Goal: Task Accomplishment & Management: Use online tool/utility

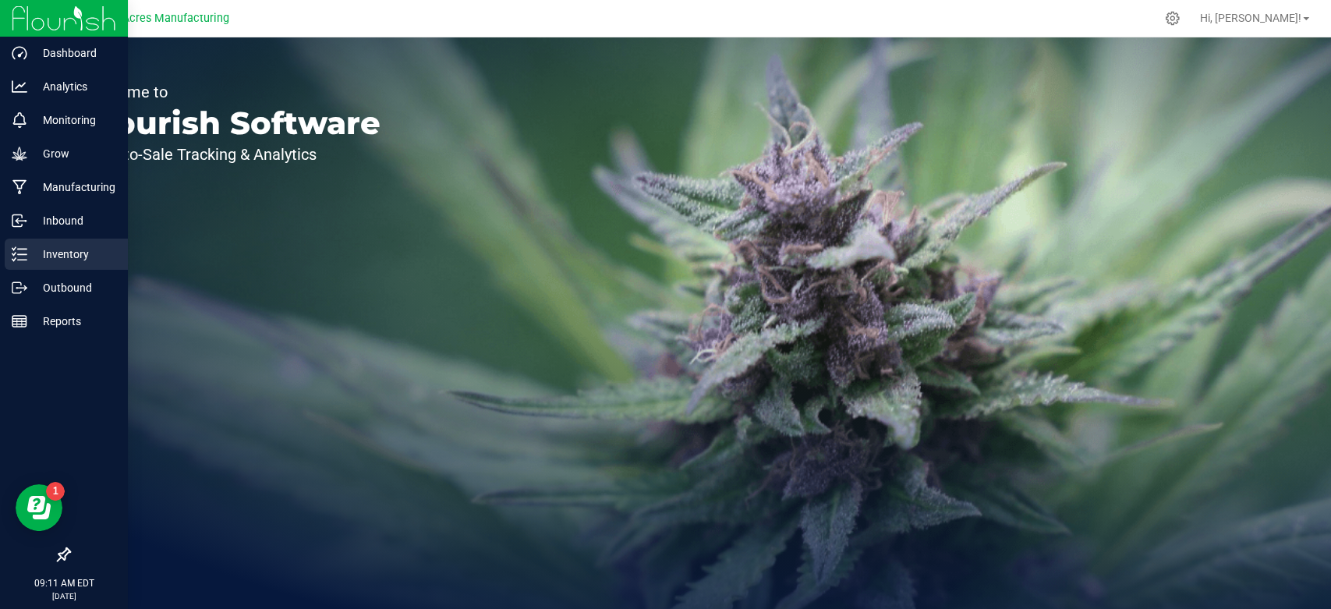
click at [26, 250] on icon at bounding box center [20, 254] width 16 height 16
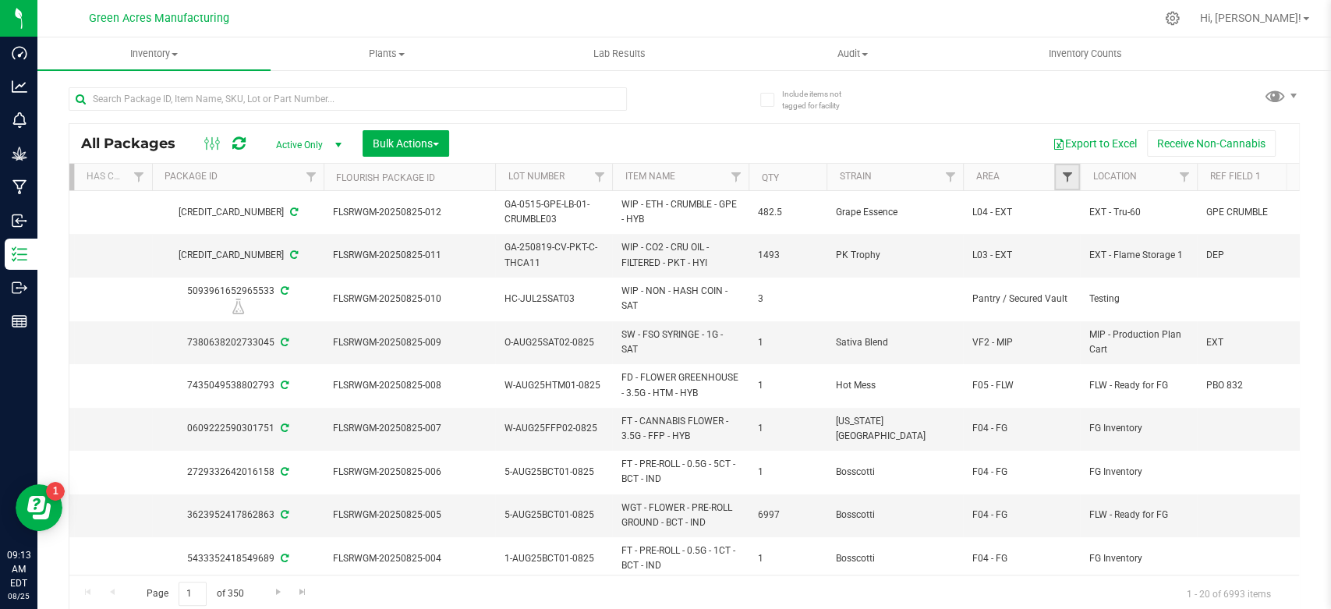
click at [1066, 175] on span "Filter" at bounding box center [1067, 177] width 12 height 12
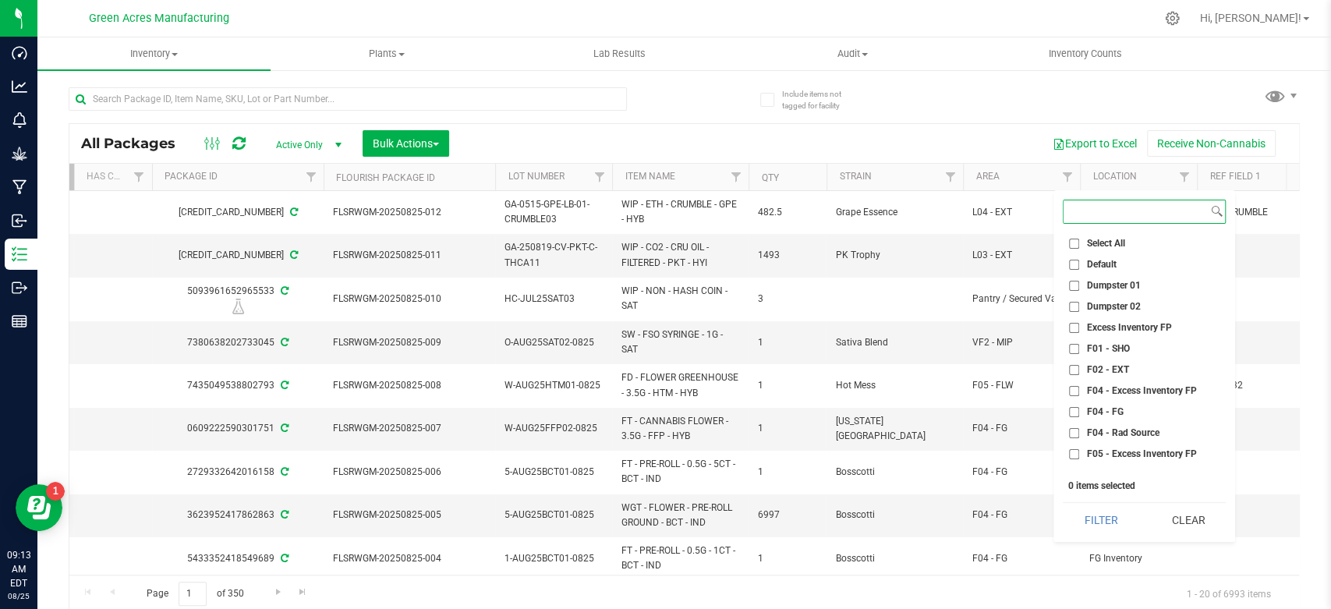
scroll to position [730, 0]
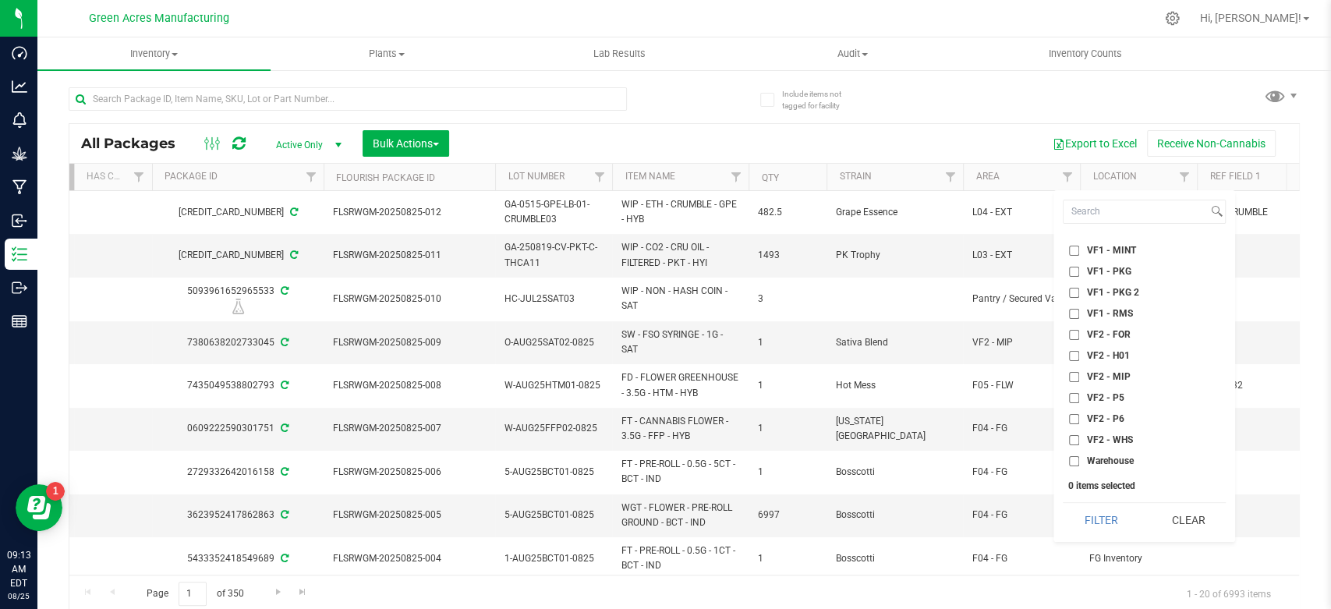
click at [1116, 335] on span "VF2 - FOR" at bounding box center [1108, 334] width 44 height 9
click at [1079, 335] on input "VF2 - FOR" at bounding box center [1074, 335] width 10 height 10
click at [1116, 335] on span "VF2 - FOR" at bounding box center [1108, 334] width 44 height 9
click at [1079, 335] on input "VF2 - FOR" at bounding box center [1074, 335] width 10 height 10
checkbox input "false"
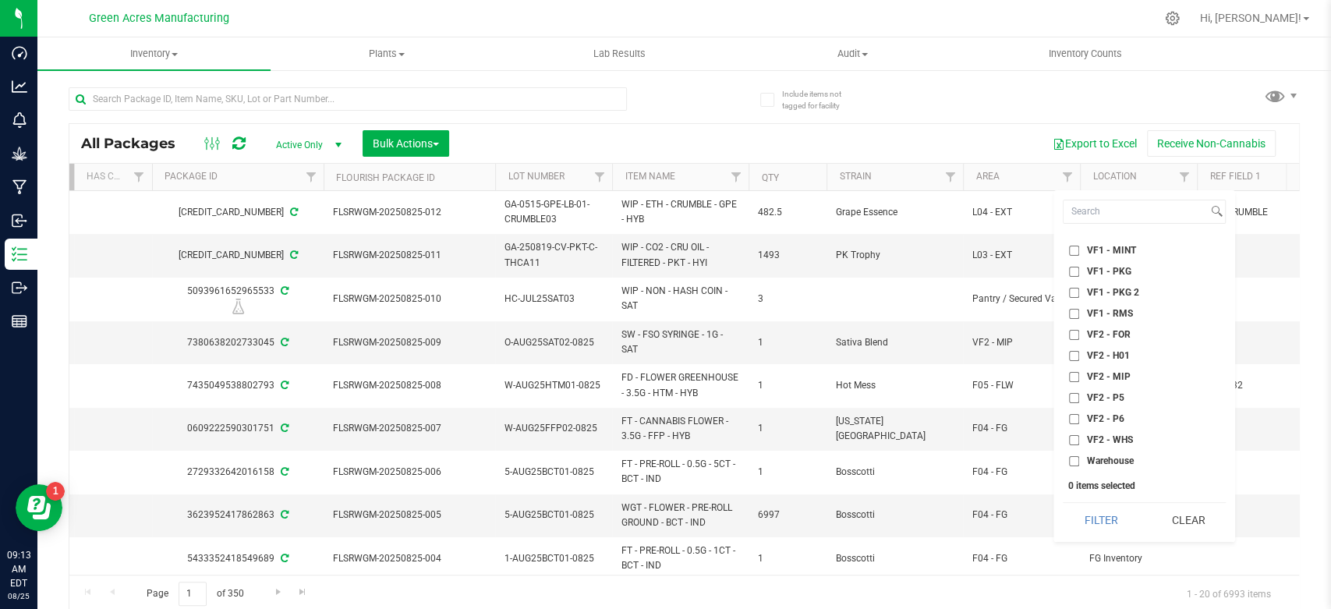
click at [1116, 378] on span "VF2 - MIP" at bounding box center [1108, 376] width 44 height 9
click at [1079, 378] on input "VF2 - MIP" at bounding box center [1074, 377] width 10 height 10
checkbox input "true"
click at [1112, 516] on button "Filter" at bounding box center [1101, 520] width 76 height 34
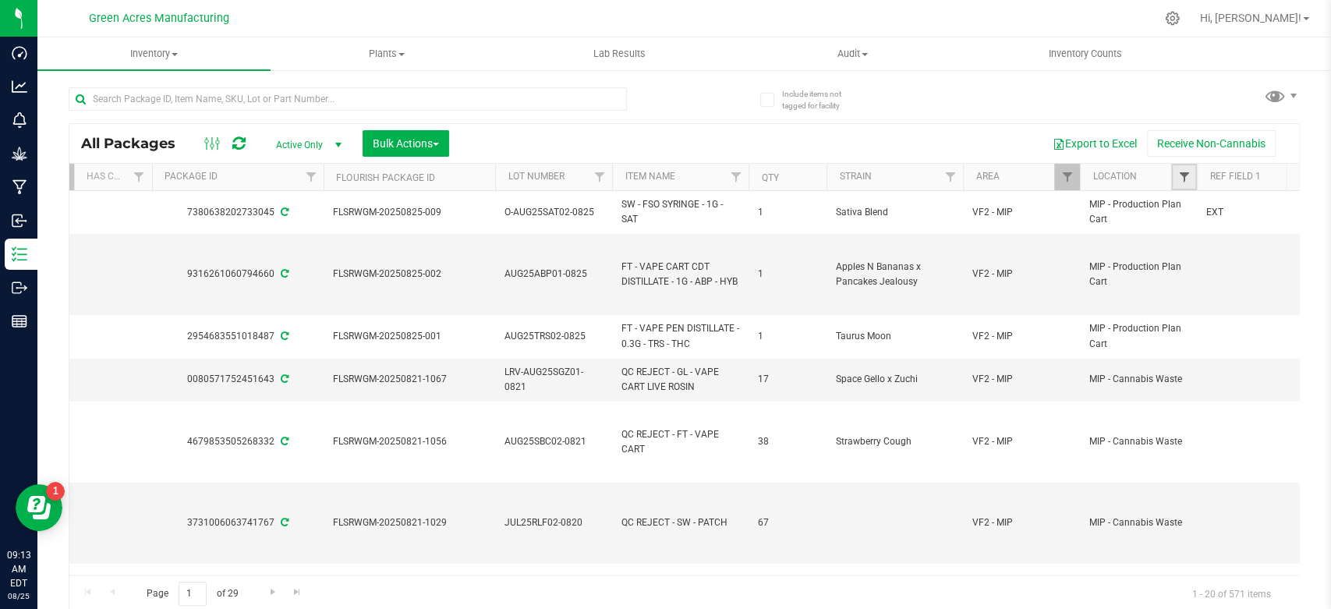
click at [1181, 175] on span "Filter" at bounding box center [1184, 177] width 12 height 12
click at [1185, 184] on link "Filter" at bounding box center [1184, 177] width 26 height 27
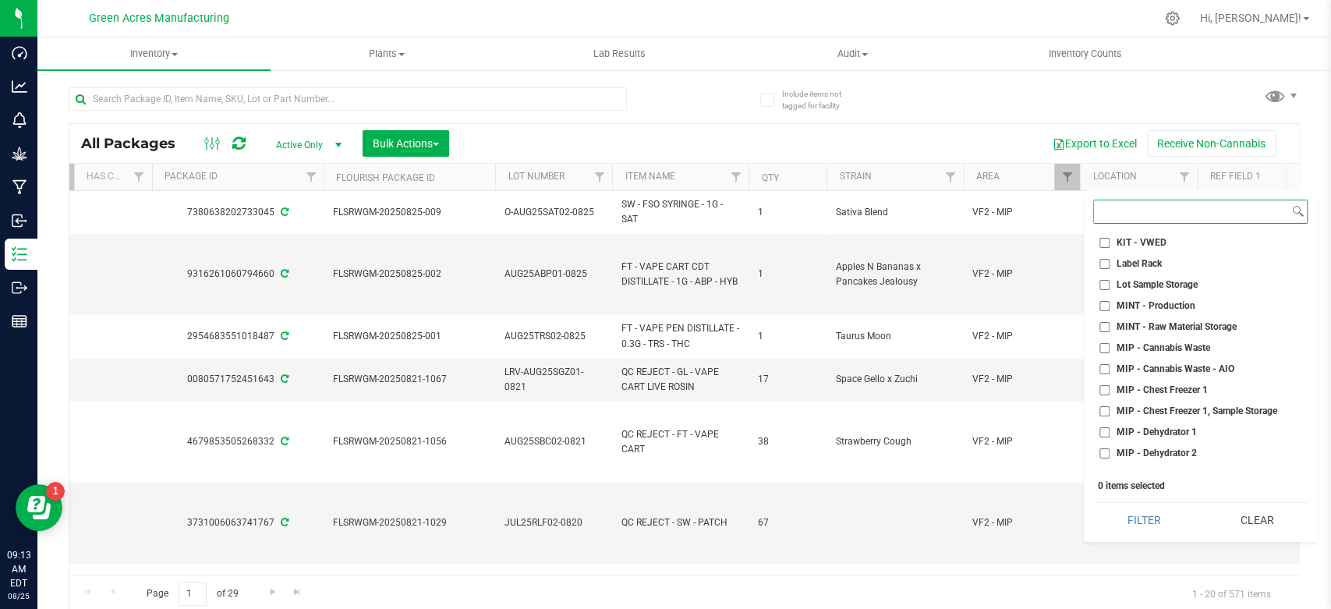
scroll to position [3233, 0]
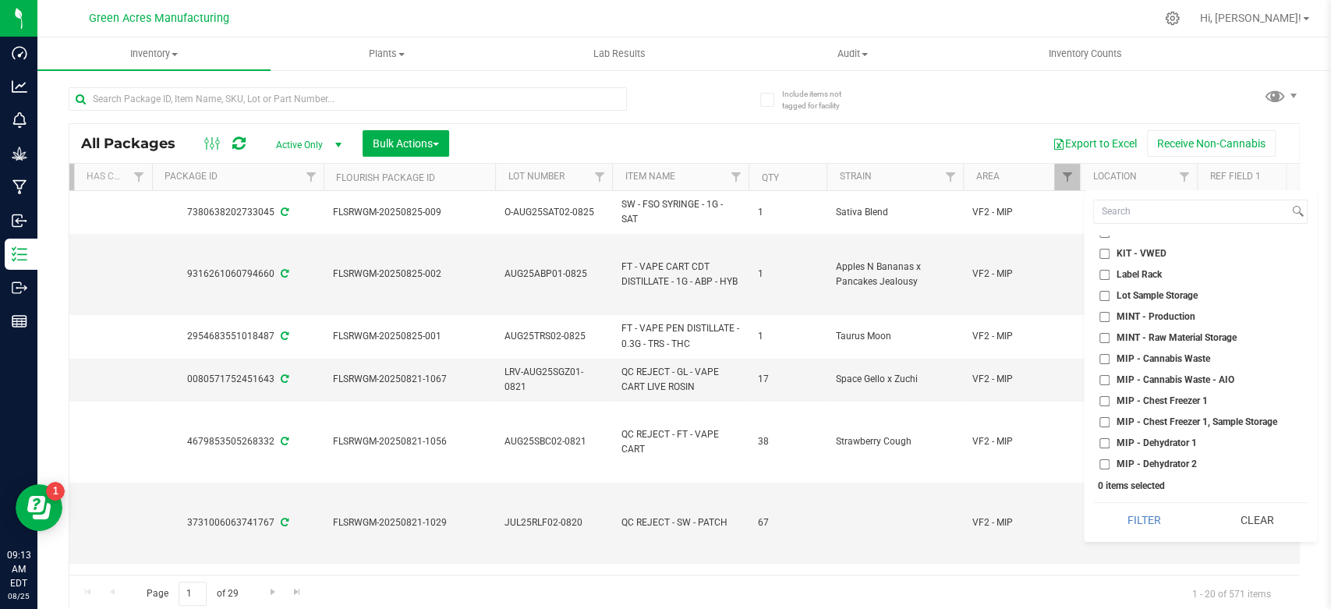
click at [1196, 354] on span "MIP - Cannabis Waste" at bounding box center [1164, 358] width 94 height 9
click at [1110, 354] on input "MIP - Cannabis Waste" at bounding box center [1105, 359] width 10 height 10
checkbox input "true"
click at [1170, 516] on button "Filter" at bounding box center [1143, 520] width 101 height 34
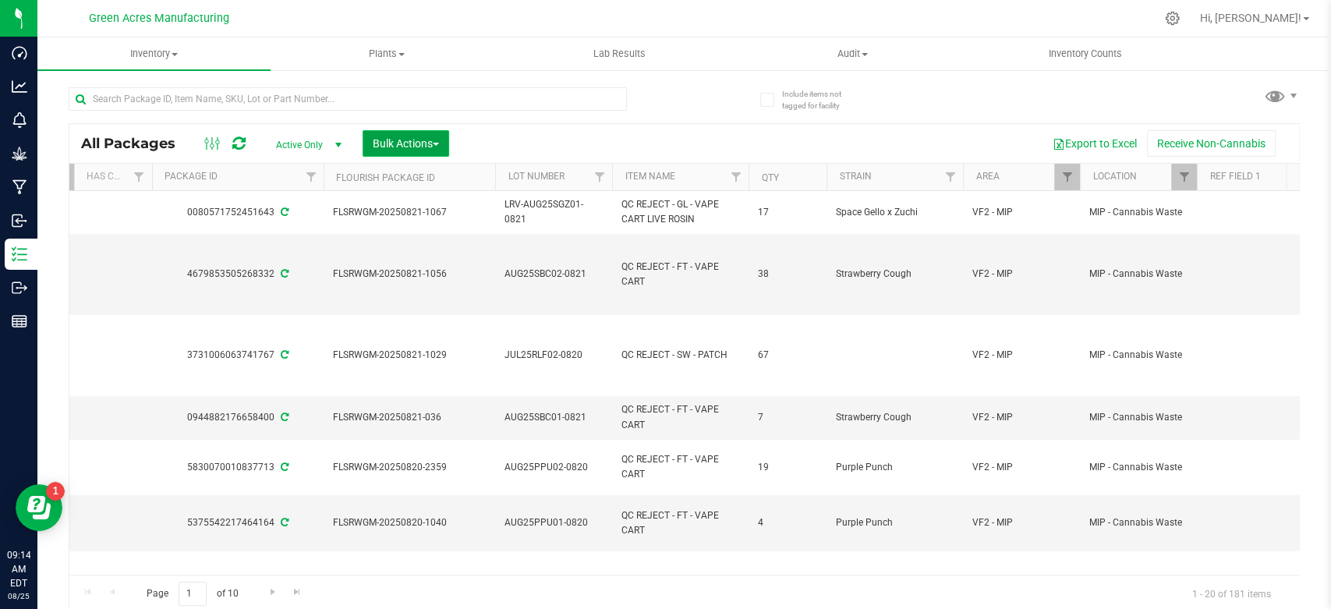
click at [408, 143] on span "Bulk Actions" at bounding box center [406, 143] width 66 height 12
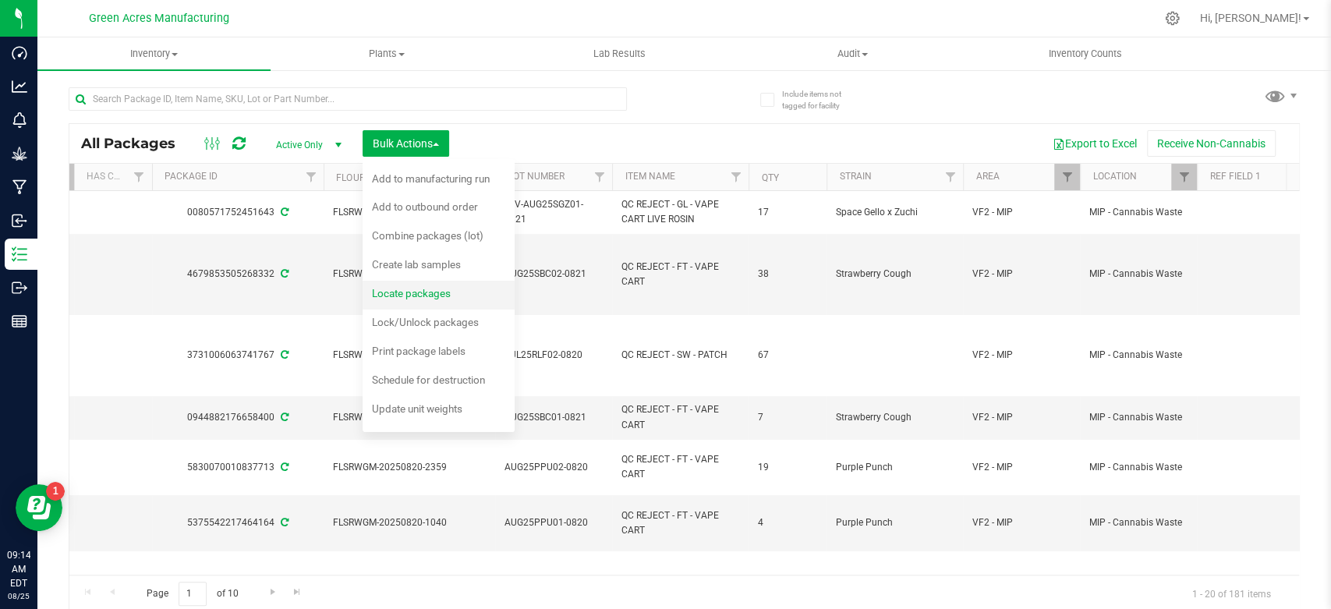
click at [422, 292] on span "Locate packages" at bounding box center [411, 293] width 79 height 12
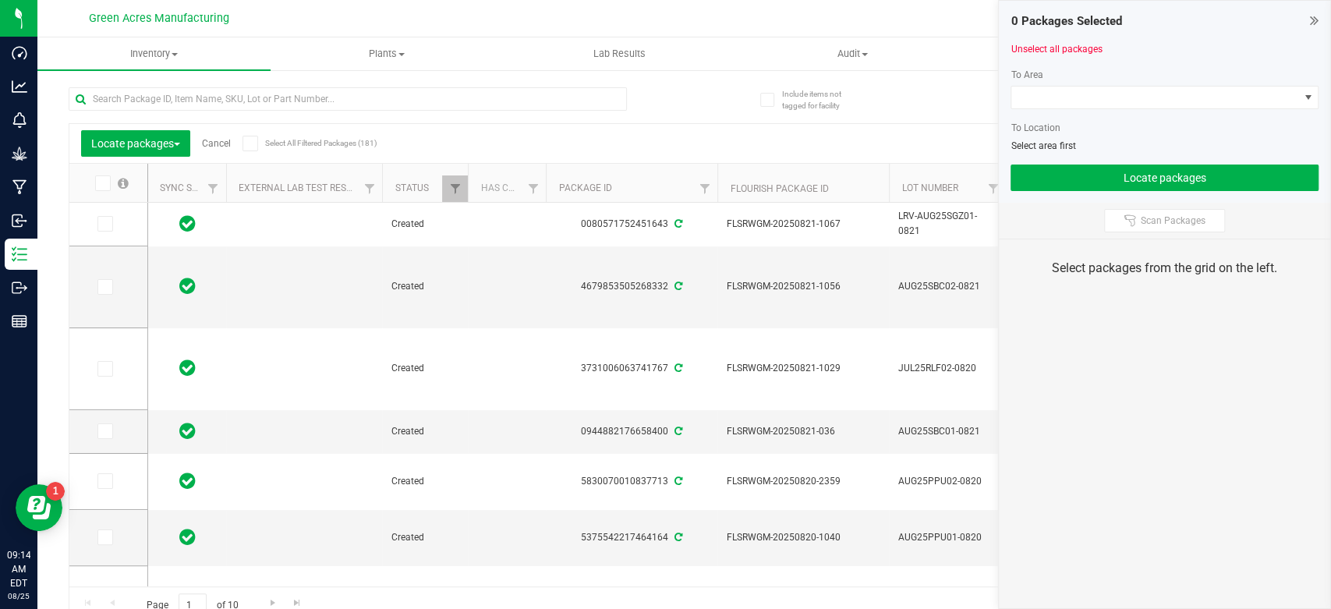
click at [250, 143] on icon at bounding box center [250, 143] width 10 height 0
click at [0, 0] on input "Select All Filtered Packages (181)" at bounding box center [0, 0] width 0 height 0
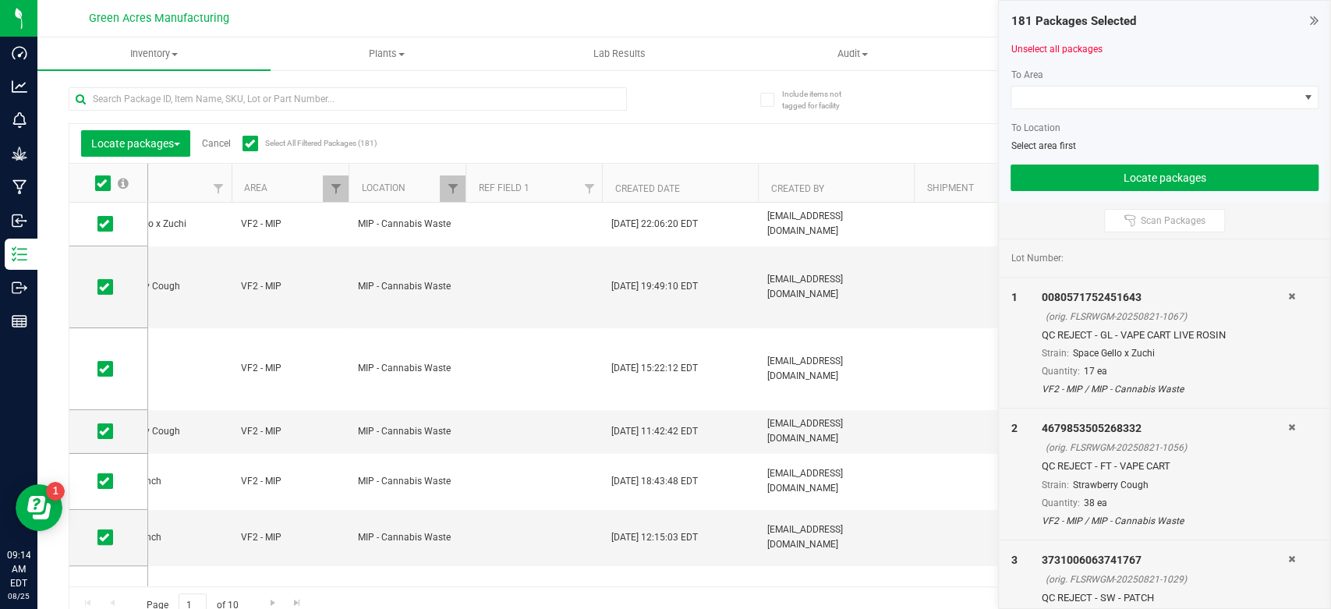
scroll to position [0, 12]
click at [730, 188] on th "Created Date" at bounding box center [680, 183] width 156 height 39
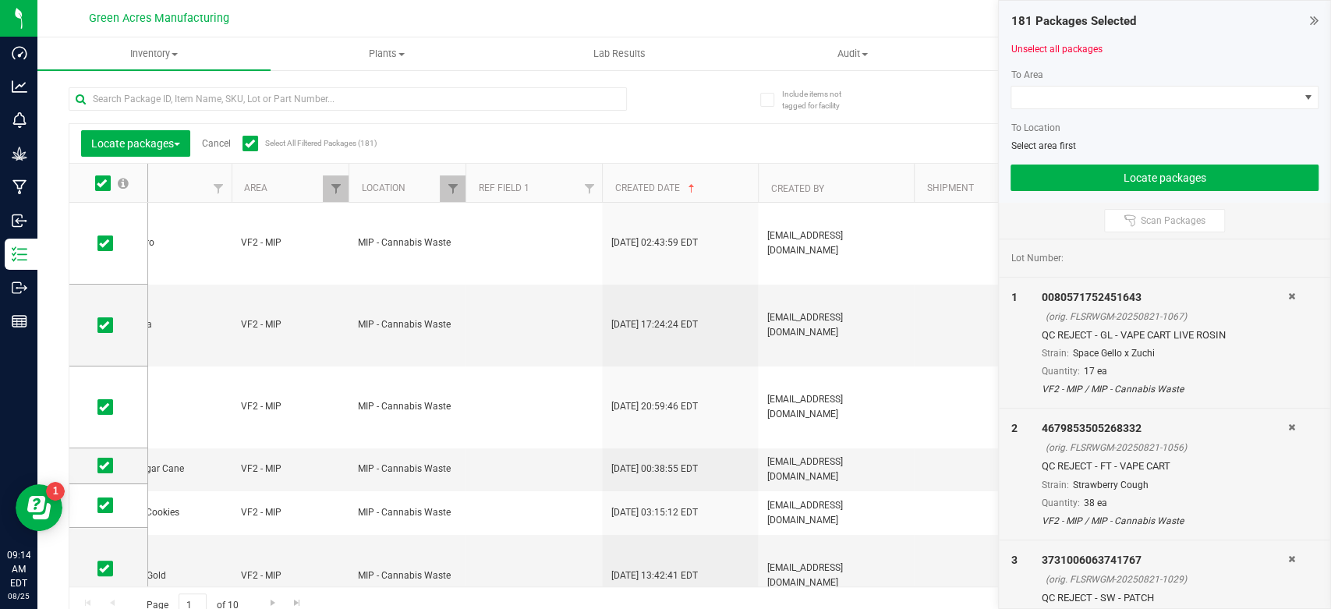
click at [728, 186] on th "Created Date" at bounding box center [680, 183] width 156 height 39
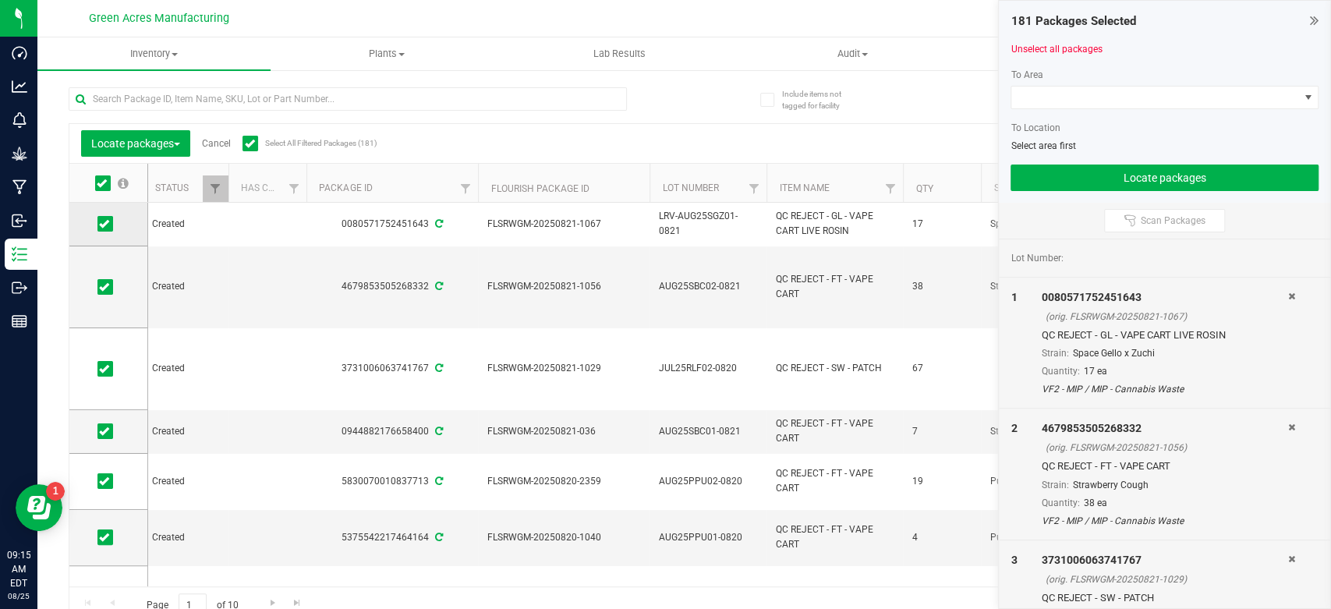
click at [105, 224] on icon at bounding box center [104, 224] width 10 height 0
click at [0, 0] on input "checkbox" at bounding box center [0, 0] width 0 height 0
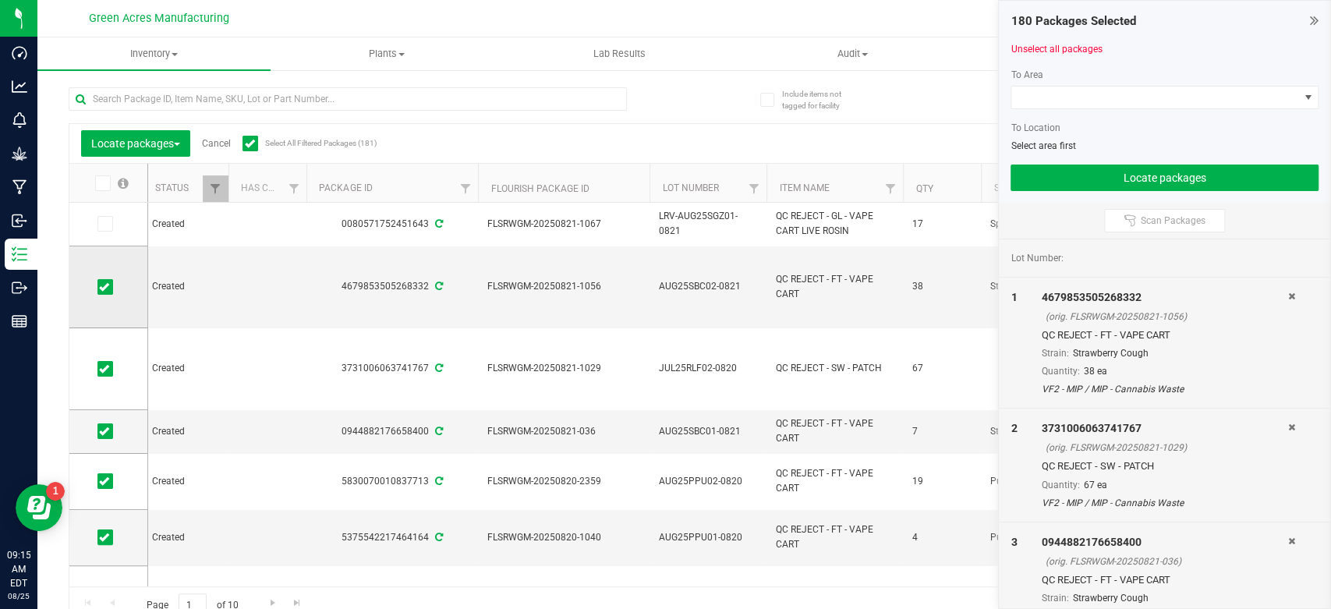
click at [103, 287] on icon at bounding box center [104, 287] width 10 height 0
click at [0, 0] on input "checkbox" at bounding box center [0, 0] width 0 height 0
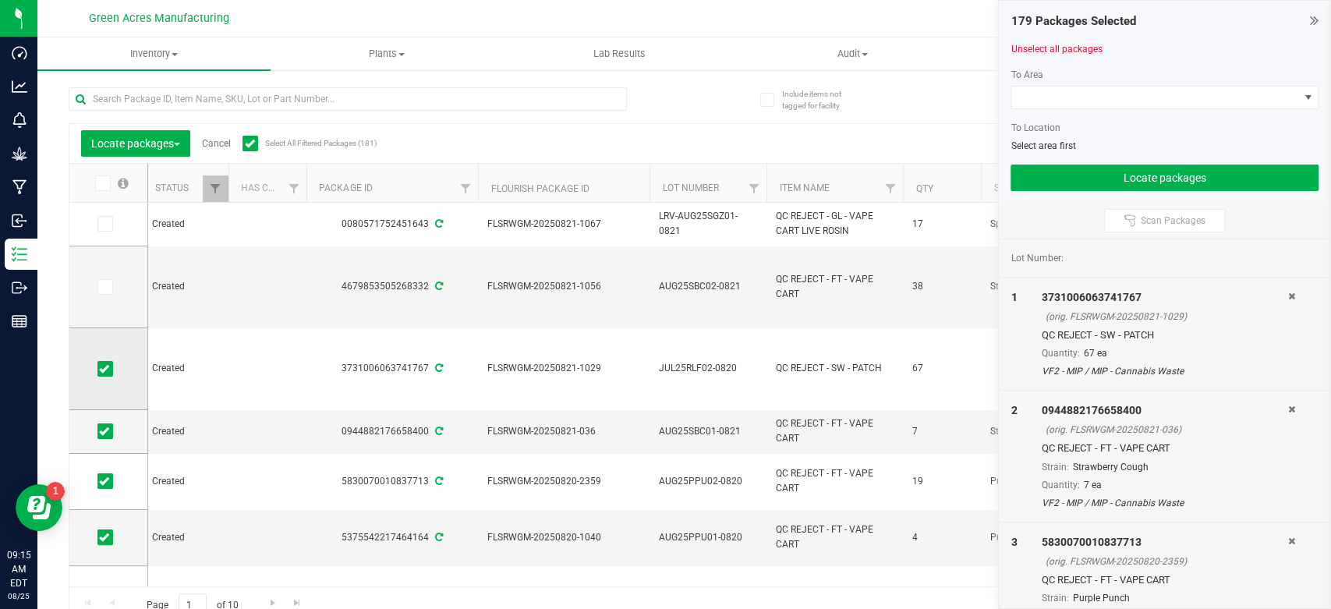
click at [106, 369] on icon at bounding box center [104, 369] width 10 height 0
click at [0, 0] on input "checkbox" at bounding box center [0, 0] width 0 height 0
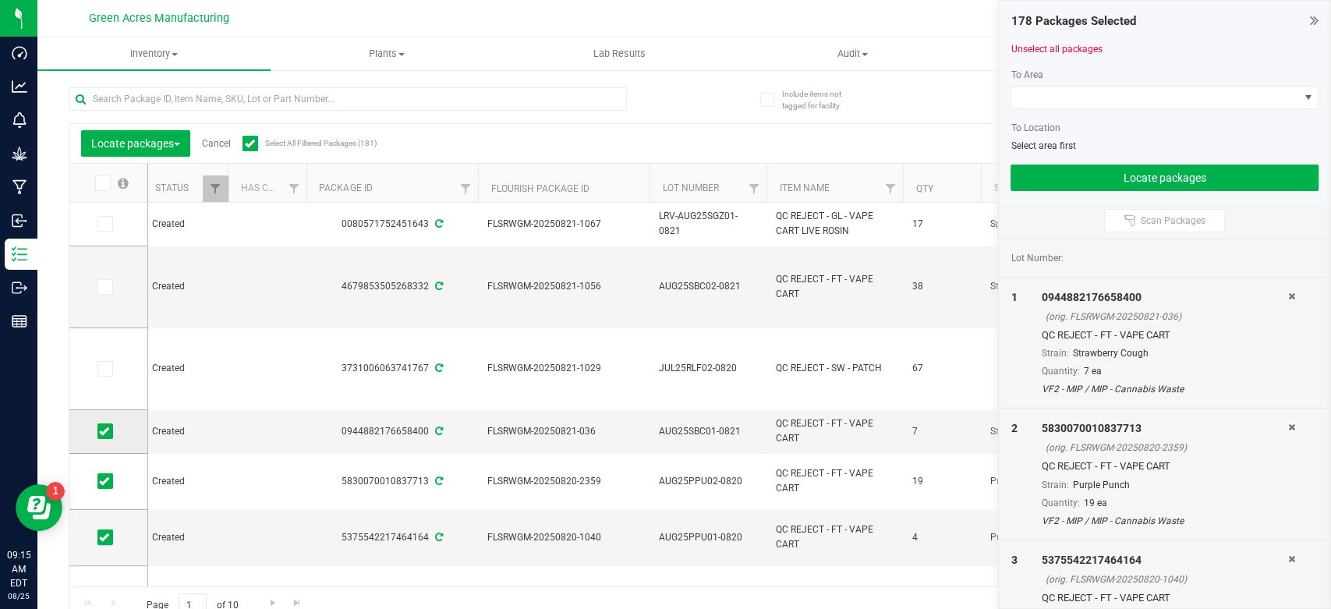
click at [106, 431] on icon at bounding box center [104, 431] width 10 height 0
click at [0, 0] on input "checkbox" at bounding box center [0, 0] width 0 height 0
click at [105, 481] on icon at bounding box center [104, 481] width 10 height 0
click at [0, 0] on input "checkbox" at bounding box center [0, 0] width 0 height 0
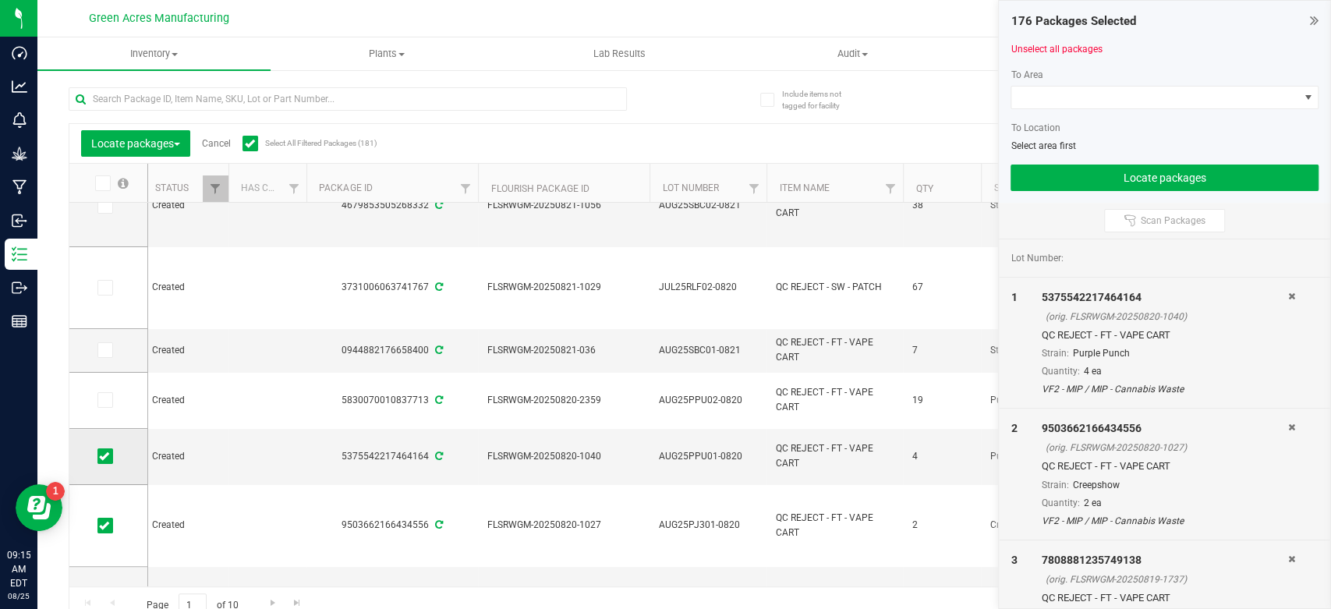
click at [104, 456] on icon at bounding box center [104, 456] width 10 height 0
click at [0, 0] on input "checkbox" at bounding box center [0, 0] width 0 height 0
click at [100, 526] on icon at bounding box center [104, 526] width 10 height 0
click at [0, 0] on input "checkbox" at bounding box center [0, 0] width 0 height 0
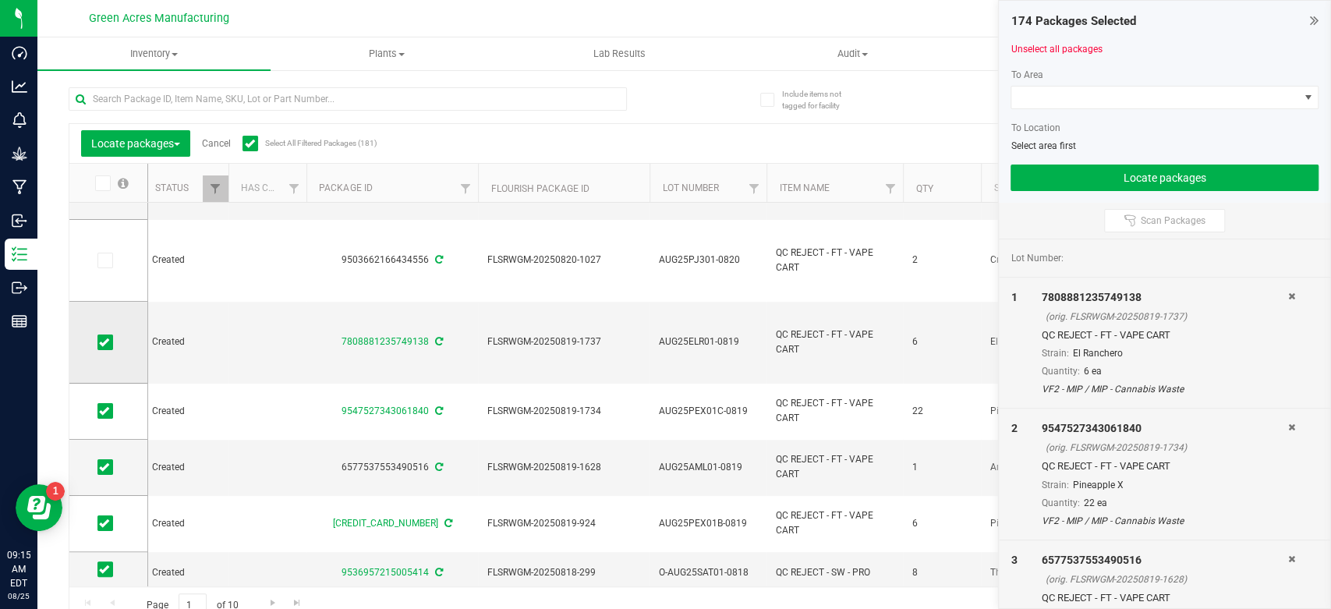
click at [105, 342] on icon at bounding box center [104, 342] width 10 height 0
click at [0, 0] on input "checkbox" at bounding box center [0, 0] width 0 height 0
click at [103, 411] on icon at bounding box center [104, 411] width 10 height 0
click at [0, 0] on input "checkbox" at bounding box center [0, 0] width 0 height 0
click at [108, 467] on icon at bounding box center [104, 467] width 10 height 0
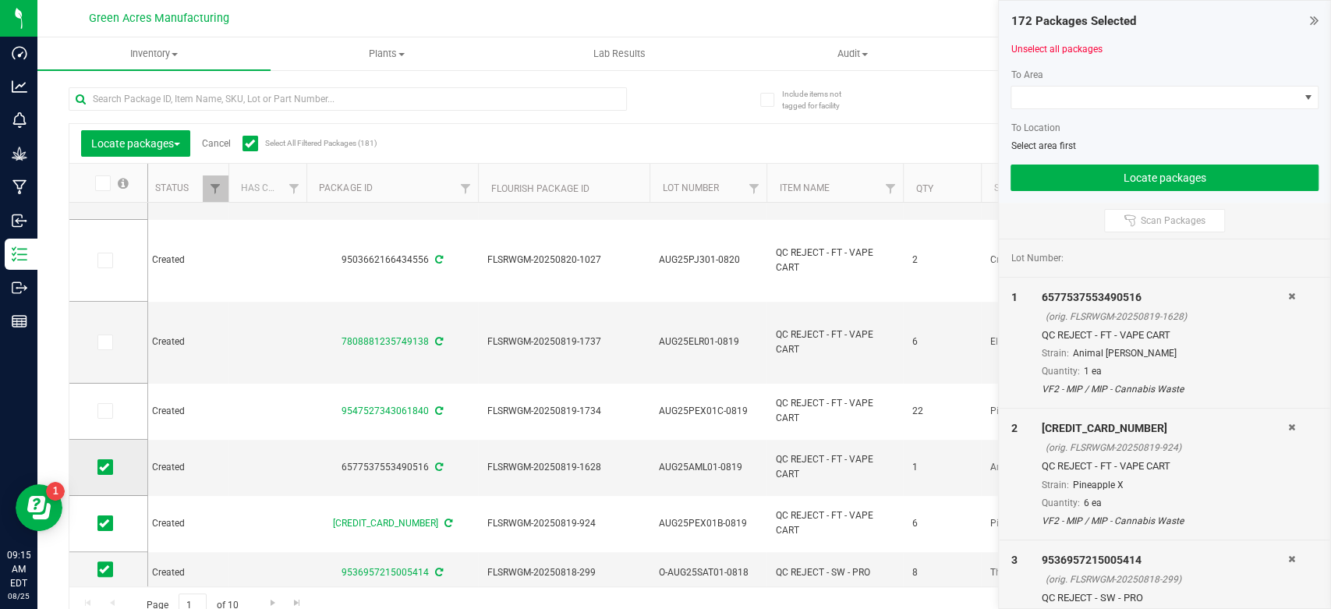
click at [0, 0] on input "checkbox" at bounding box center [0, 0] width 0 height 0
click at [114, 533] on td at bounding box center [108, 524] width 78 height 56
click at [110, 529] on span at bounding box center [105, 524] width 16 height 16
click at [0, 0] on input "checkbox" at bounding box center [0, 0] width 0 height 0
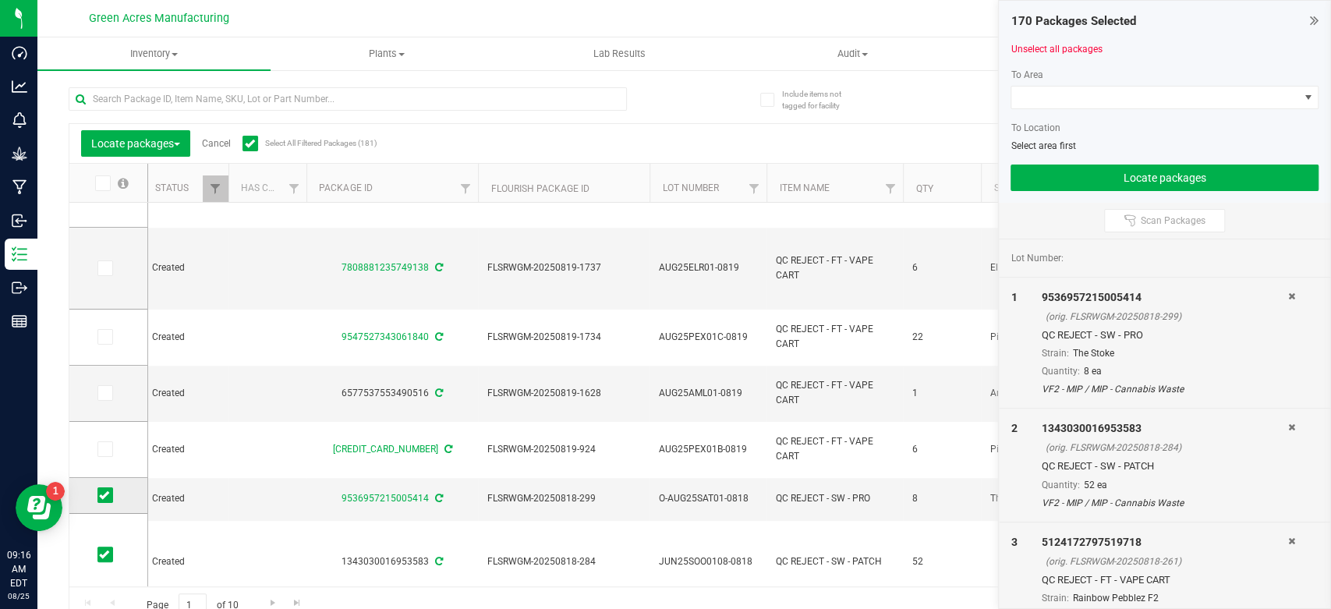
click at [102, 495] on icon at bounding box center [104, 495] width 10 height 0
click at [0, 0] on input "checkbox" at bounding box center [0, 0] width 0 height 0
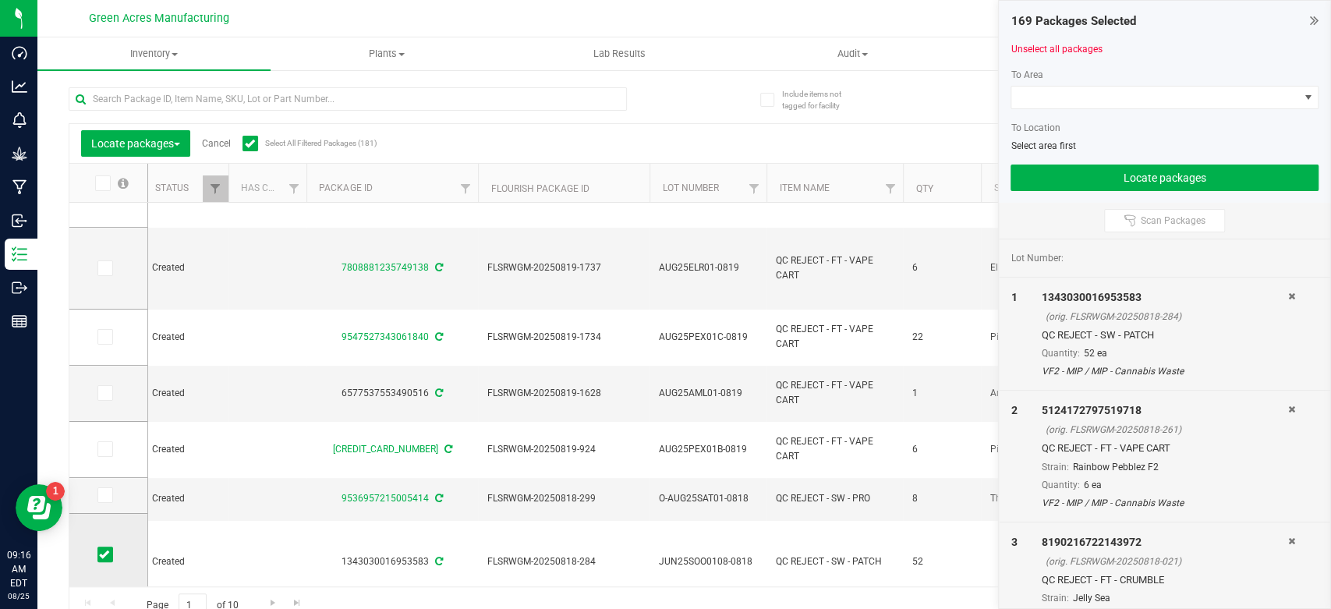
click at [113, 557] on label at bounding box center [108, 555] width 23 height 16
click at [0, 0] on input "checkbox" at bounding box center [0, 0] width 0 height 0
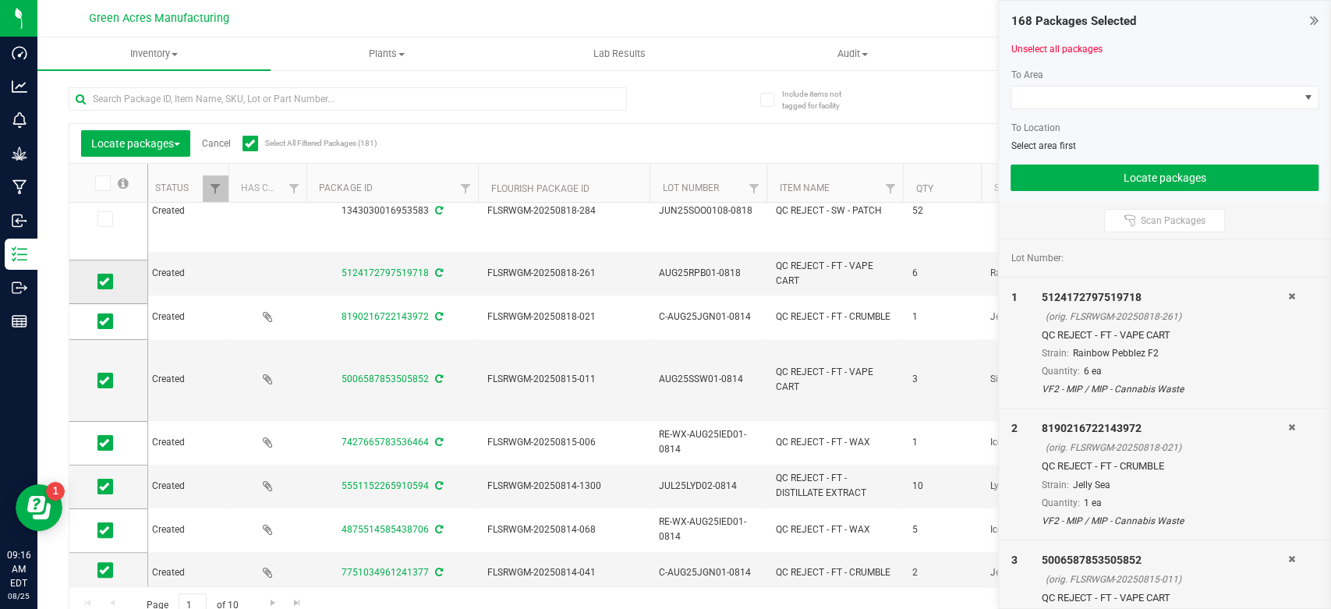
click at [102, 282] on icon at bounding box center [104, 282] width 10 height 0
click at [0, 0] on input "checkbox" at bounding box center [0, 0] width 0 height 0
click at [106, 321] on icon at bounding box center [104, 321] width 10 height 0
click at [0, 0] on input "checkbox" at bounding box center [0, 0] width 0 height 0
click at [110, 379] on span at bounding box center [105, 381] width 16 height 16
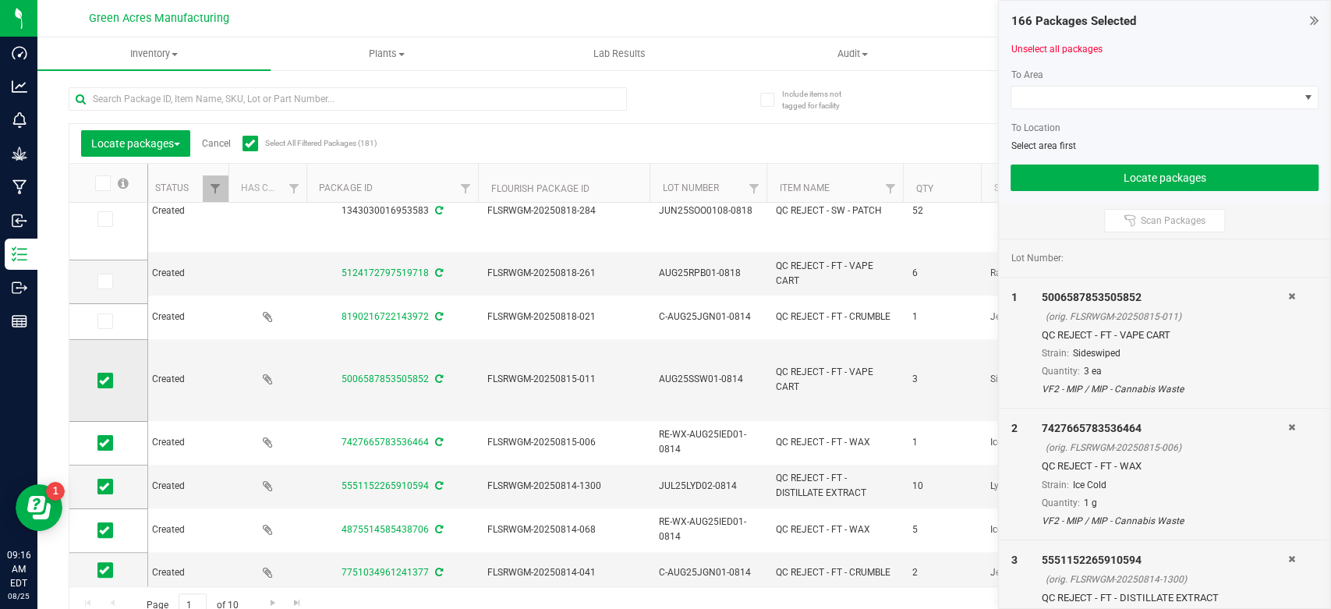
click at [0, 0] on input "checkbox" at bounding box center [0, 0] width 0 height 0
click at [110, 440] on span at bounding box center [105, 443] width 16 height 16
click at [0, 0] on input "checkbox" at bounding box center [0, 0] width 0 height 0
click at [106, 487] on icon at bounding box center [104, 487] width 10 height 0
click at [0, 0] on input "checkbox" at bounding box center [0, 0] width 0 height 0
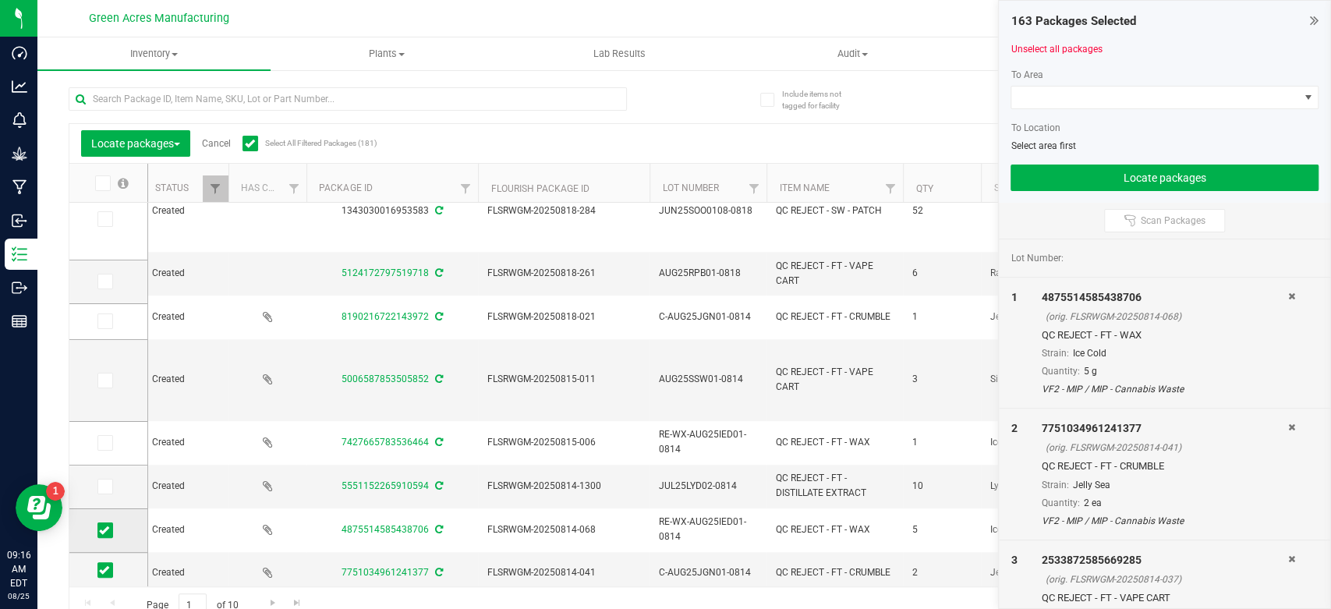
click at [104, 530] on icon at bounding box center [104, 530] width 10 height 0
click at [0, 0] on input "checkbox" at bounding box center [0, 0] width 0 height 0
click at [106, 574] on span at bounding box center [105, 570] width 16 height 16
click at [0, 0] on input "checkbox" at bounding box center [0, 0] width 0 height 0
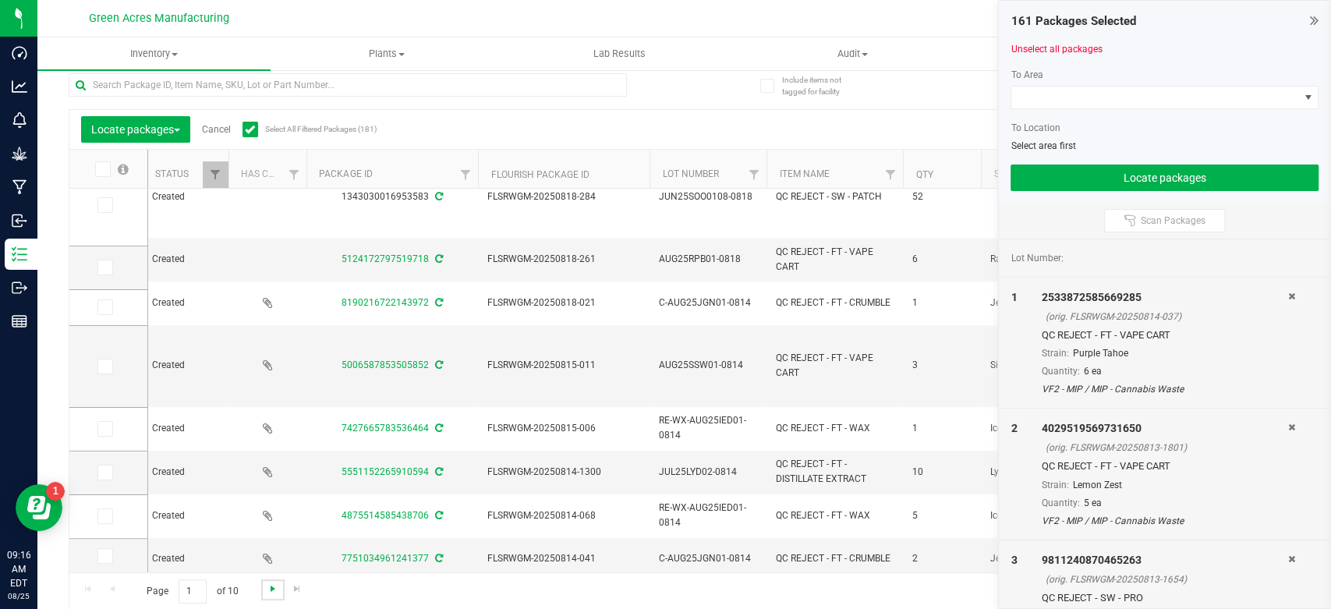
click at [275, 591] on span "Go to the next page" at bounding box center [273, 589] width 12 height 12
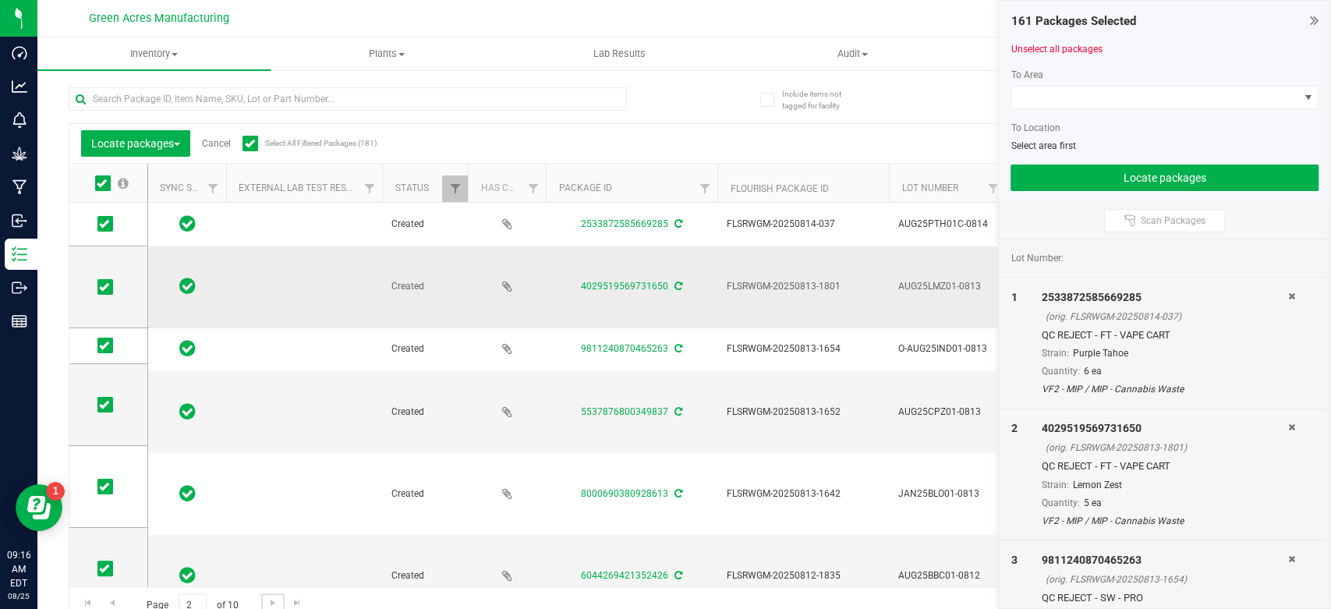
scroll to position [0, 118]
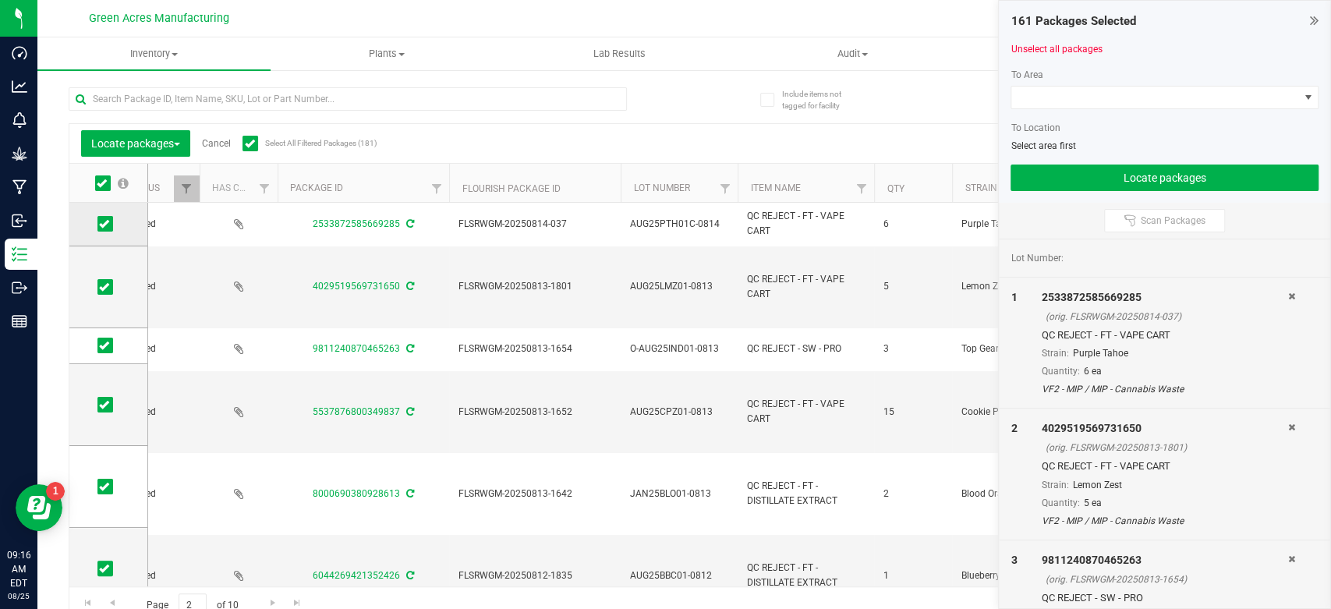
click at [98, 216] on span at bounding box center [105, 224] width 16 height 16
click at [0, 0] on input "checkbox" at bounding box center [0, 0] width 0 height 0
click at [108, 287] on icon at bounding box center [104, 287] width 10 height 0
click at [0, 0] on input "checkbox" at bounding box center [0, 0] width 0 height 0
click at [108, 345] on icon at bounding box center [104, 345] width 10 height 0
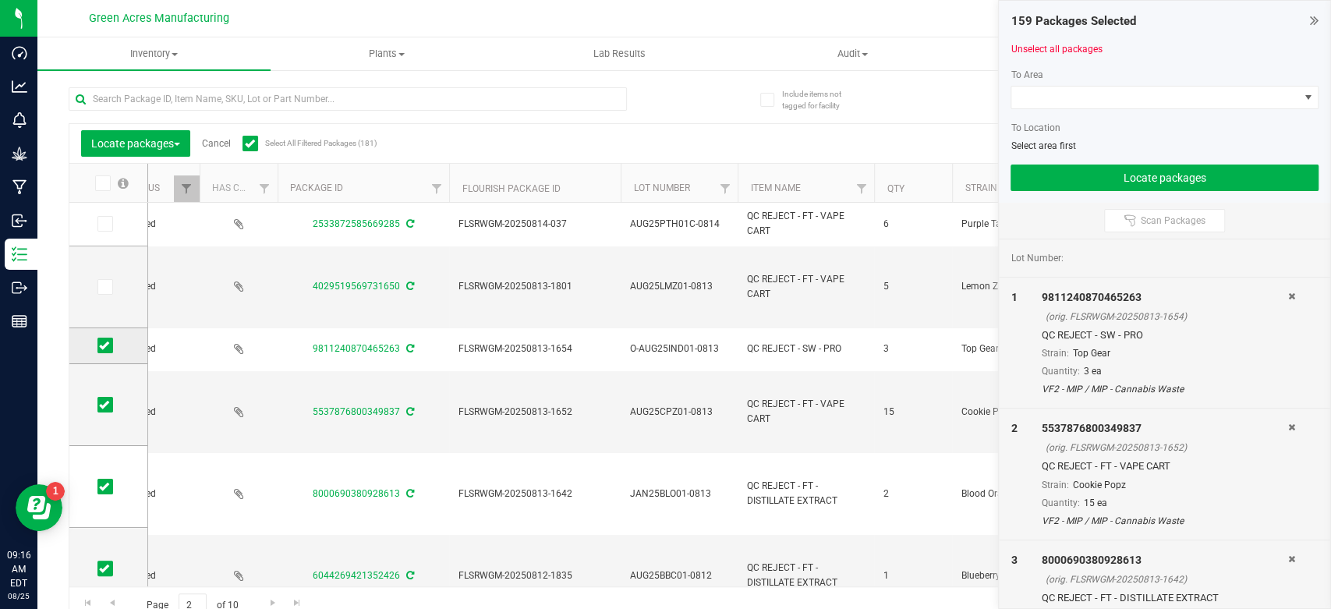
click at [0, 0] on input "checkbox" at bounding box center [0, 0] width 0 height 0
click at [105, 405] on icon at bounding box center [104, 405] width 10 height 0
click at [0, 0] on input "checkbox" at bounding box center [0, 0] width 0 height 0
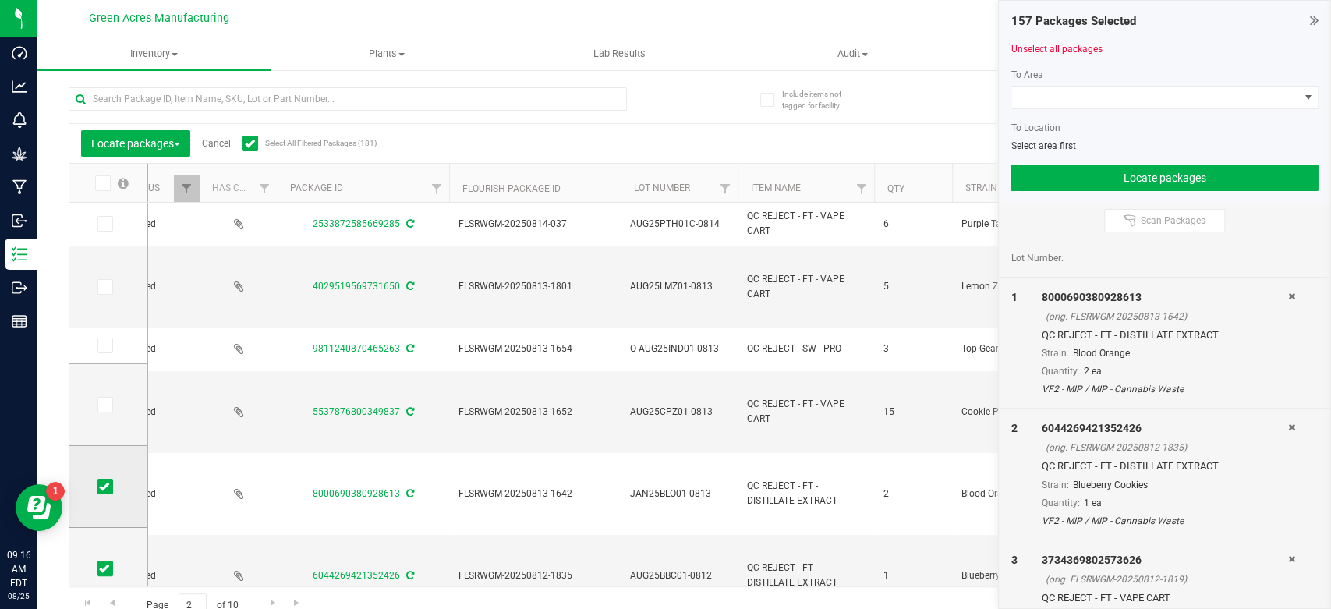
click at [98, 481] on span at bounding box center [105, 487] width 16 height 16
click at [0, 0] on input "checkbox" at bounding box center [0, 0] width 0 height 0
click at [1135, 93] on span at bounding box center [1155, 98] width 287 height 22
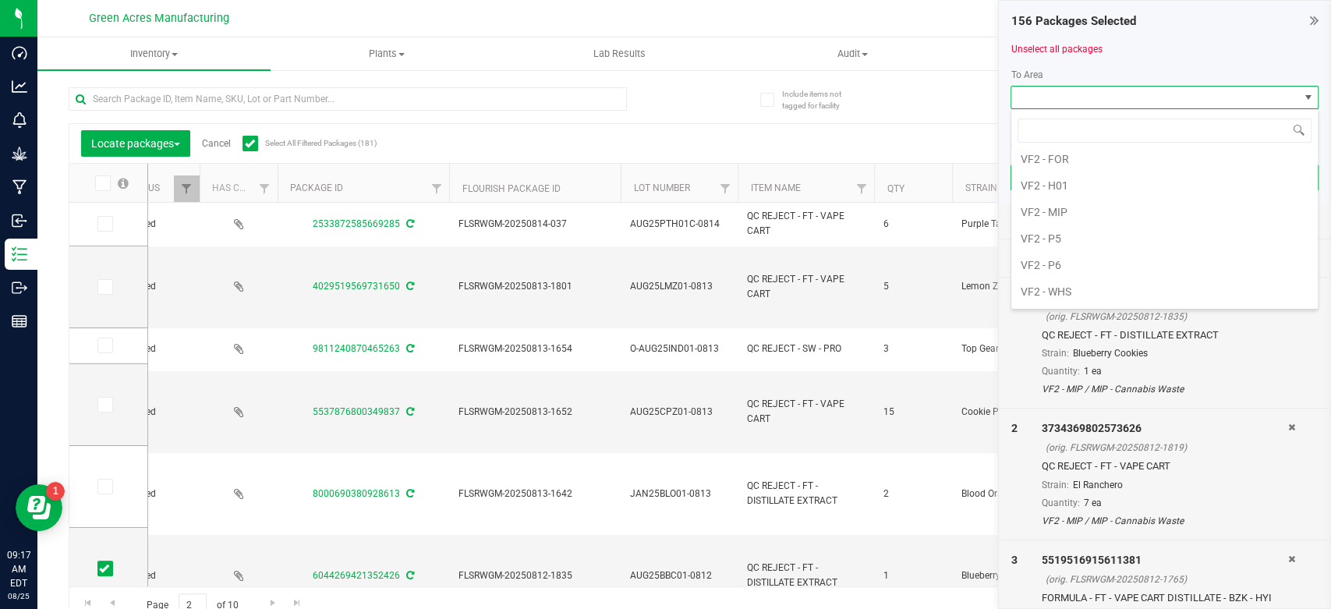
scroll to position [976, 0]
click at [1103, 211] on li "VF2 - P5" at bounding box center [1165, 221] width 306 height 27
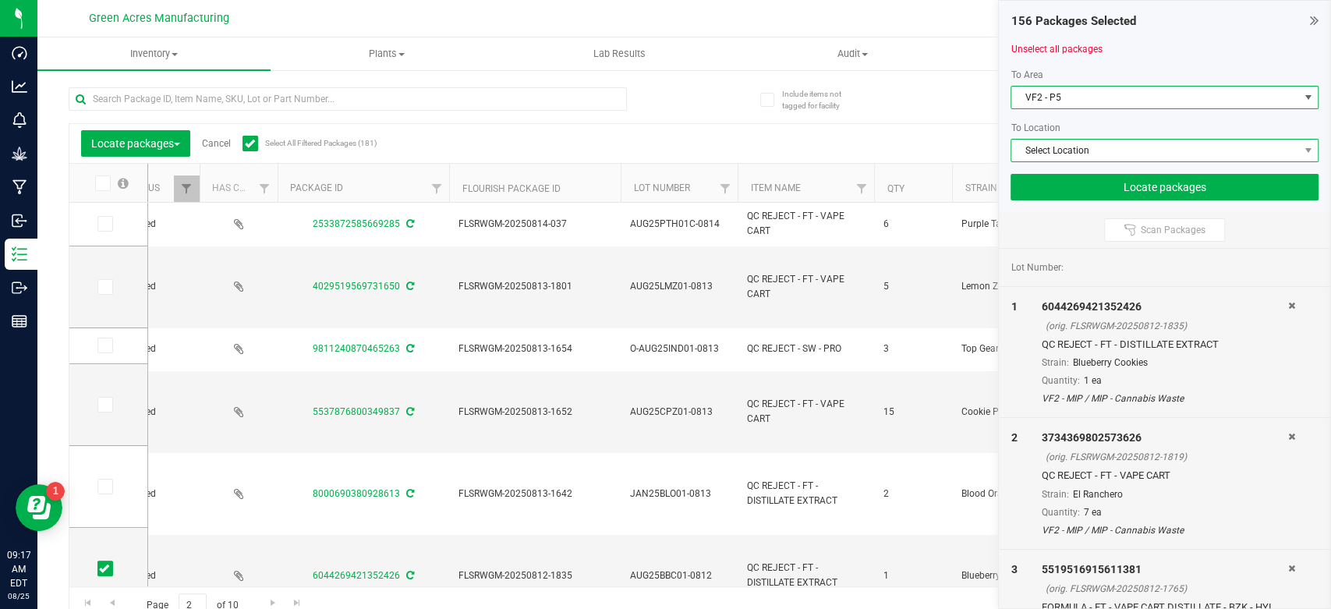
click at [1118, 142] on span "Select Location" at bounding box center [1155, 151] width 287 height 22
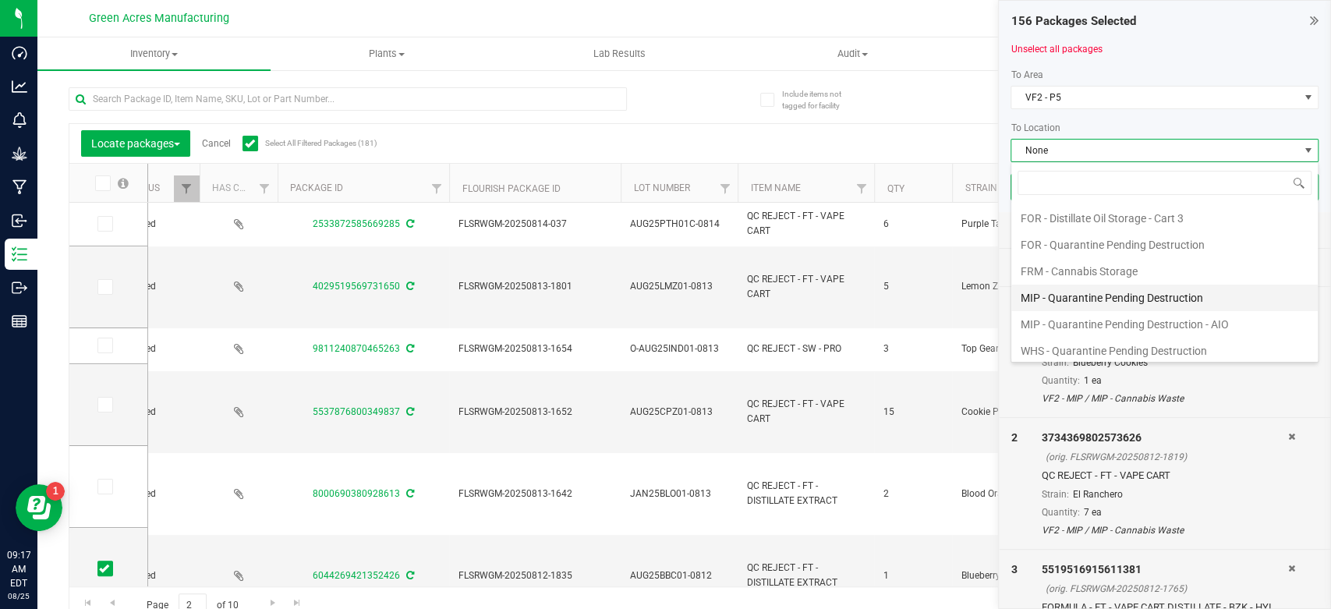
scroll to position [107, 0]
click at [1119, 298] on li "MIP - Quarantine Pending Destruction" at bounding box center [1165, 295] width 306 height 27
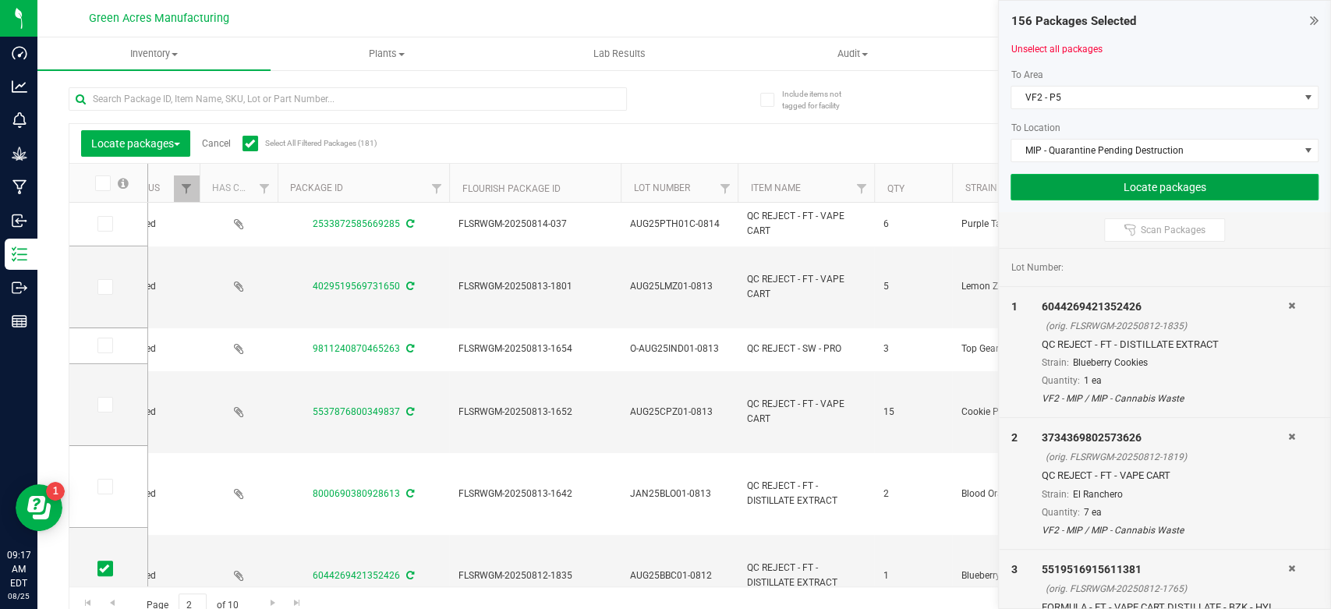
click at [1203, 190] on button "Locate packages" at bounding box center [1165, 187] width 308 height 27
